Goal: Check status

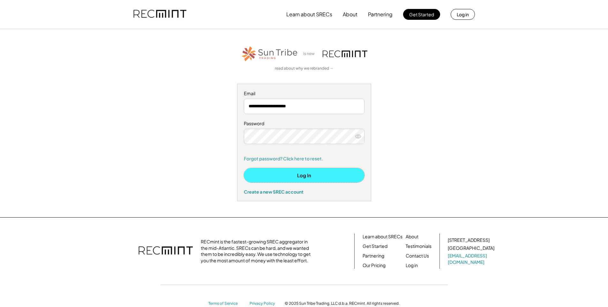
click at [290, 174] on button "Log In" at bounding box center [304, 175] width 121 height 14
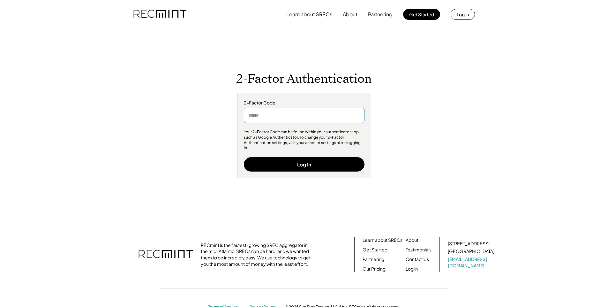
click at [261, 117] on input "input" at bounding box center [304, 114] width 121 height 15
type input "******"
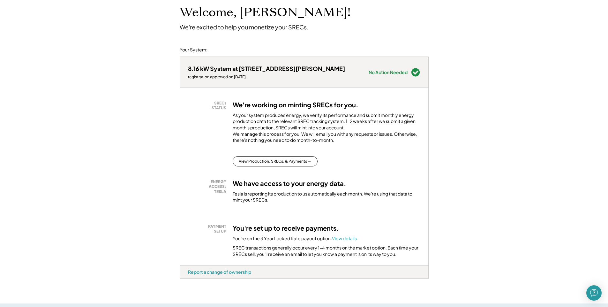
scroll to position [38, 0]
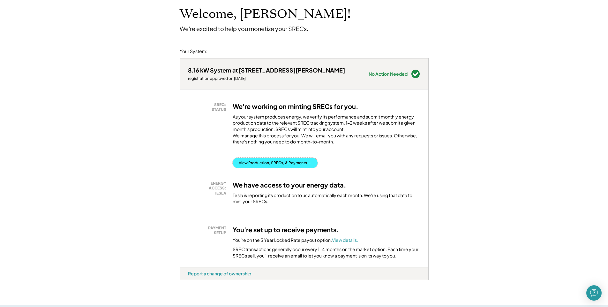
click at [275, 168] on button "View Production, SRECs, & Payments →" at bounding box center [275, 163] width 85 height 10
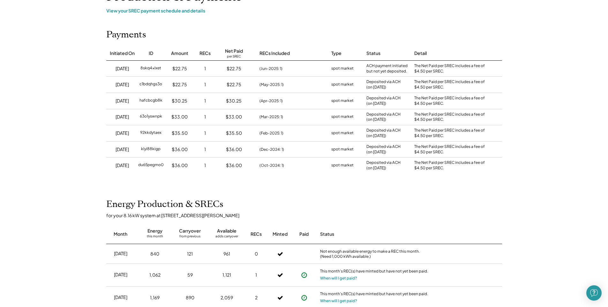
scroll to position [38, 0]
